Goal: Manage account settings

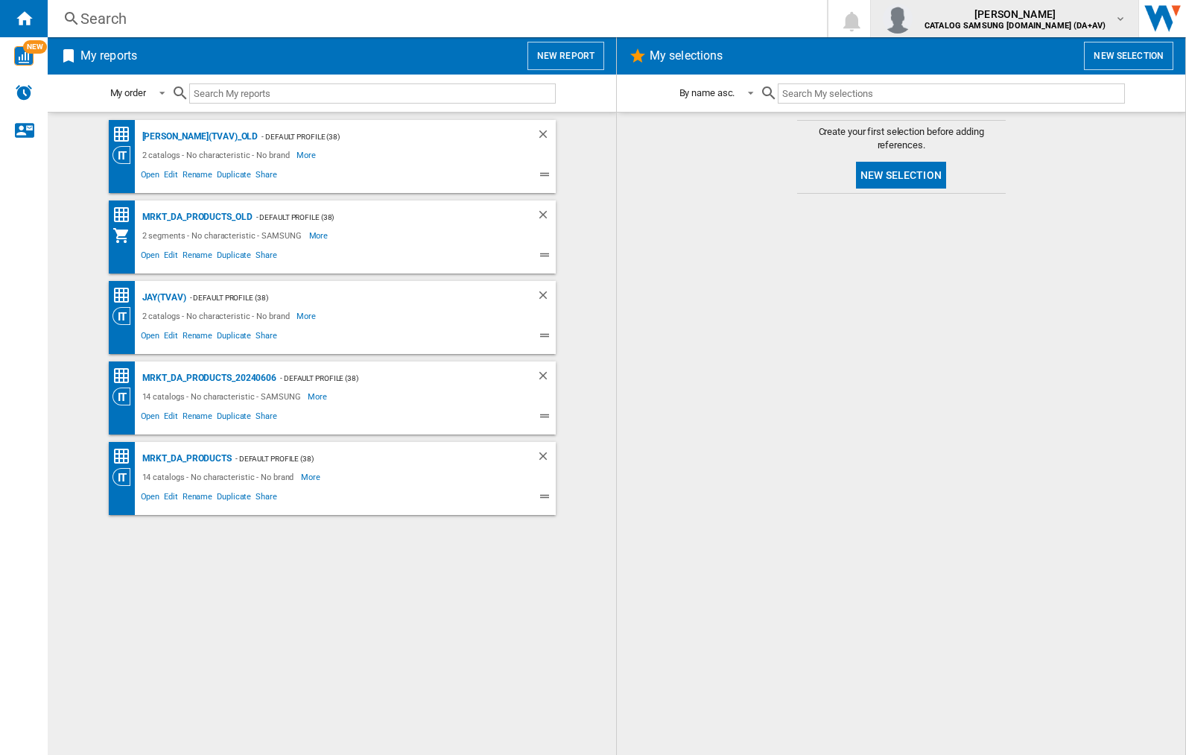
click at [913, 19] on img "button" at bounding box center [898, 19] width 30 height 30
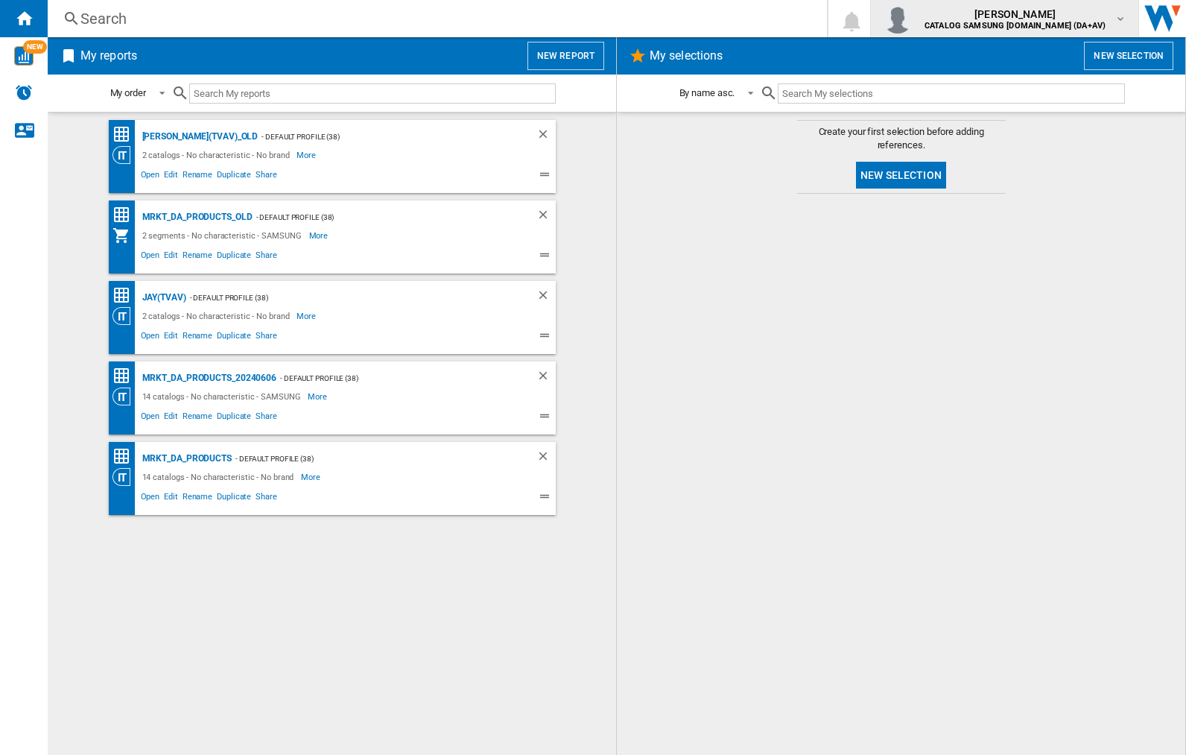
click at [913, 19] on img "button" at bounding box center [898, 19] width 30 height 30
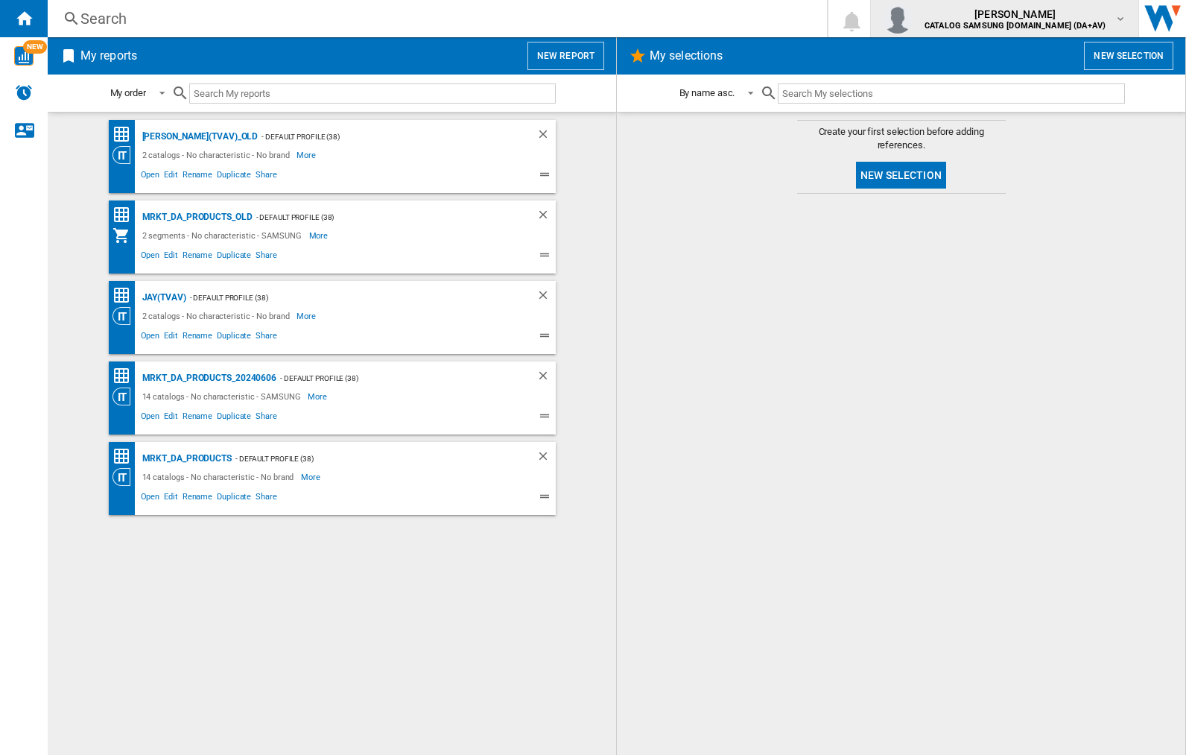
click at [913, 19] on img "button" at bounding box center [898, 19] width 30 height 30
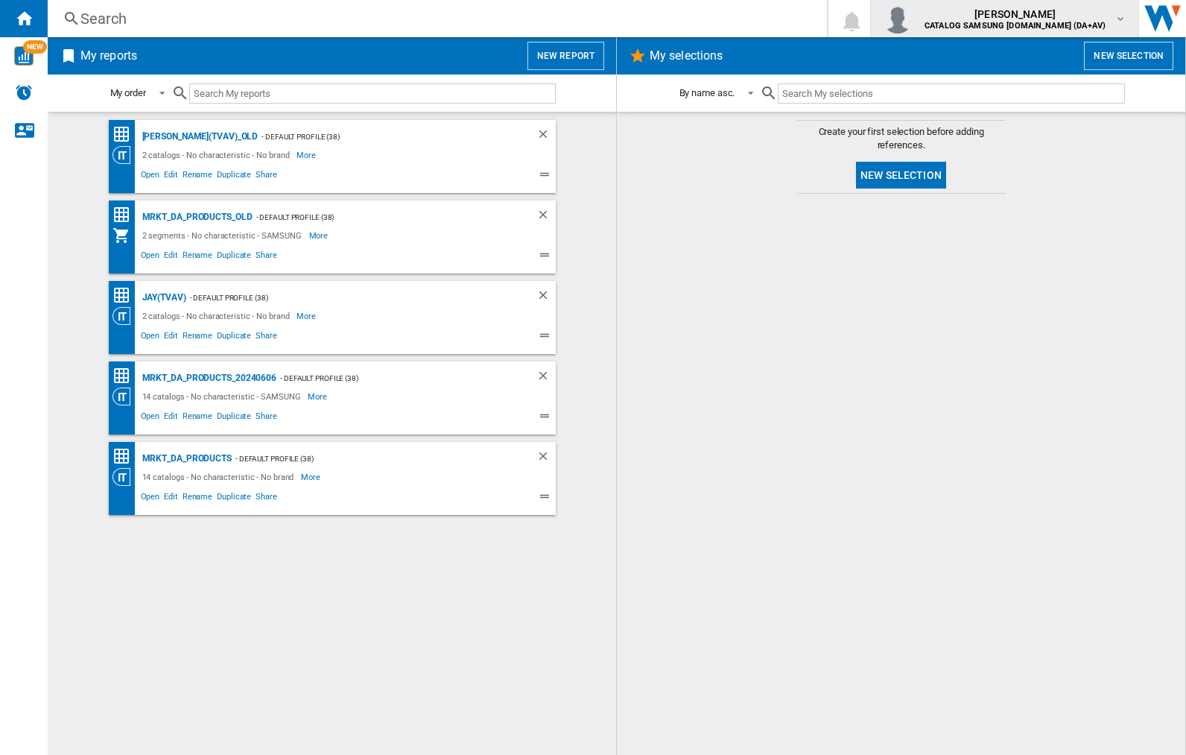
click at [913, 19] on img "button" at bounding box center [898, 19] width 30 height 30
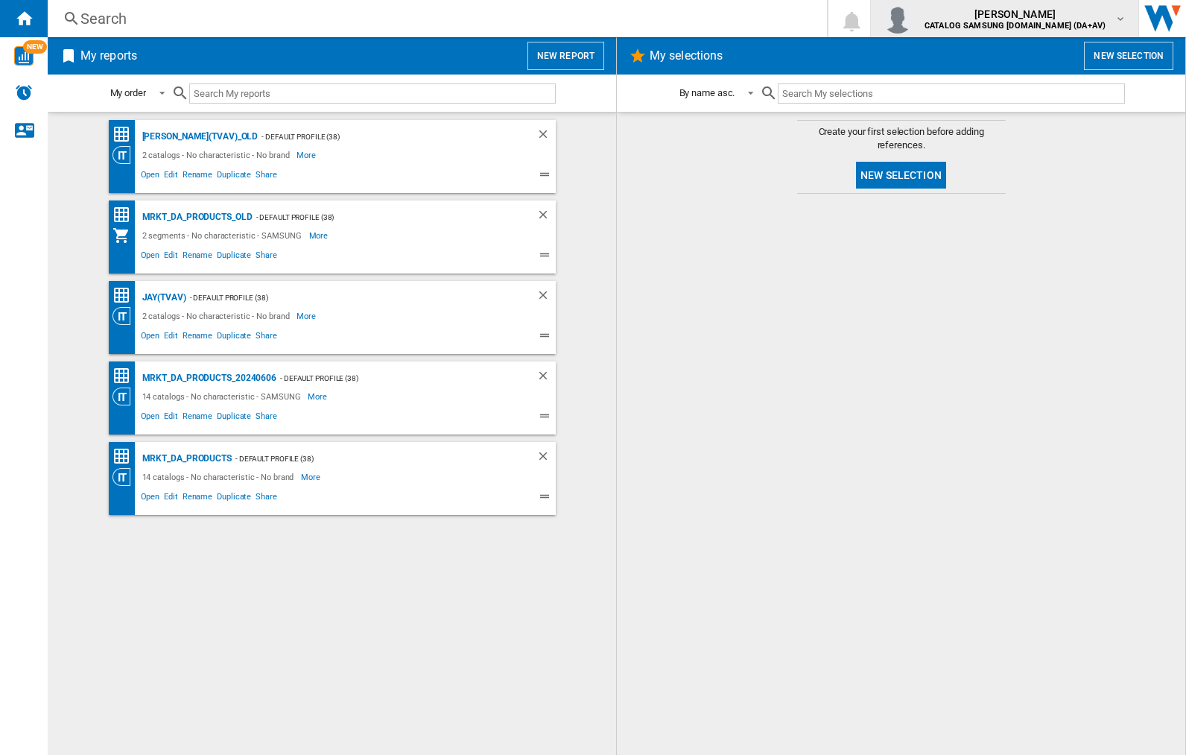
click at [913, 19] on img "button" at bounding box center [898, 19] width 30 height 30
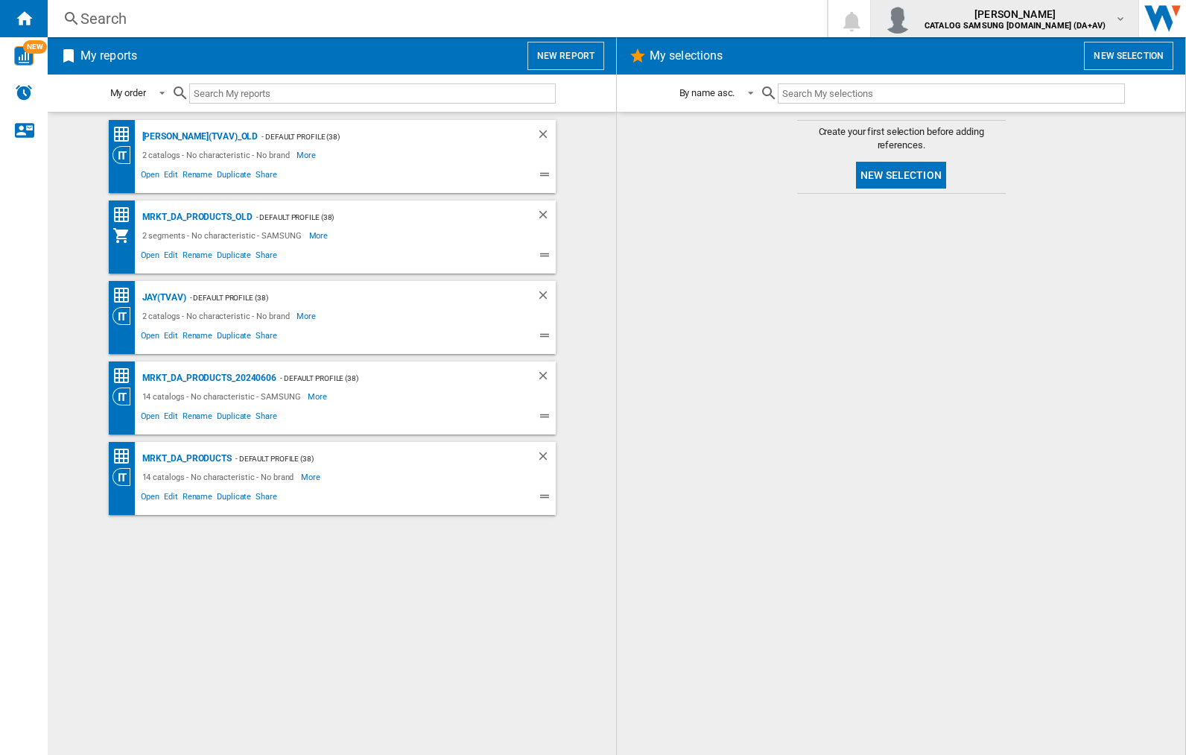
click at [913, 19] on img "button" at bounding box center [898, 19] width 30 height 30
